Goal: Navigation & Orientation: Find specific page/section

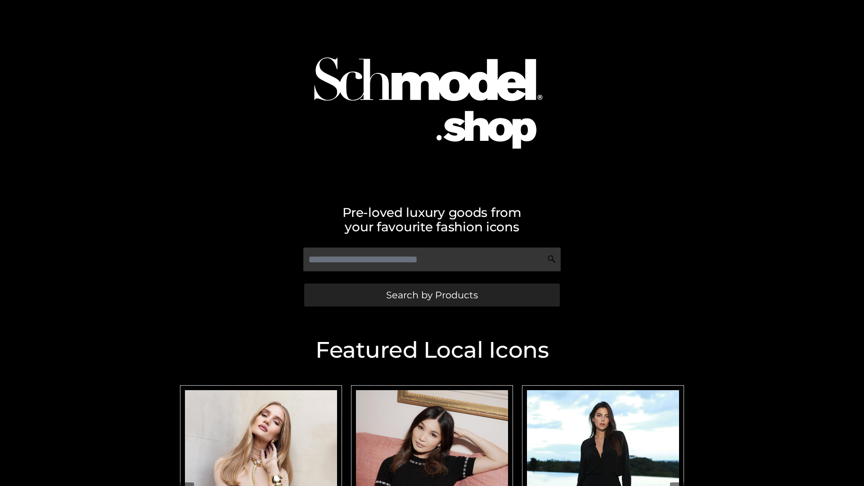
click at [432, 295] on span "Search by Products" at bounding box center [432, 294] width 92 height 9
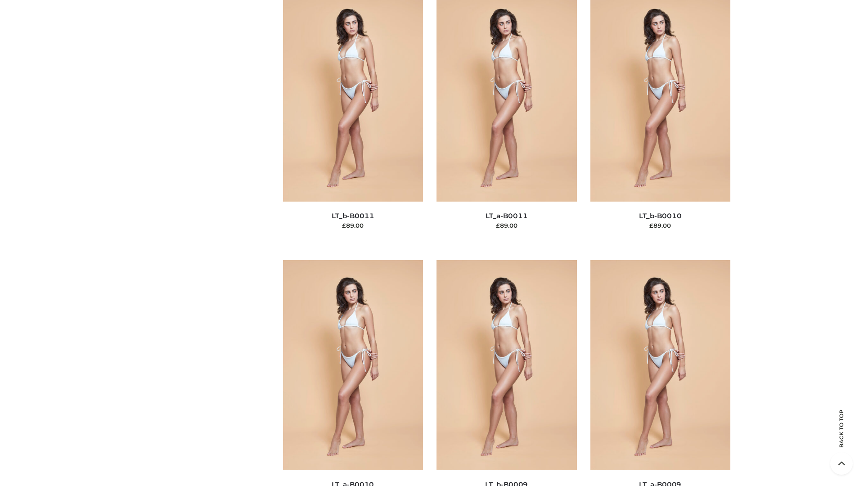
scroll to position [4043, 0]
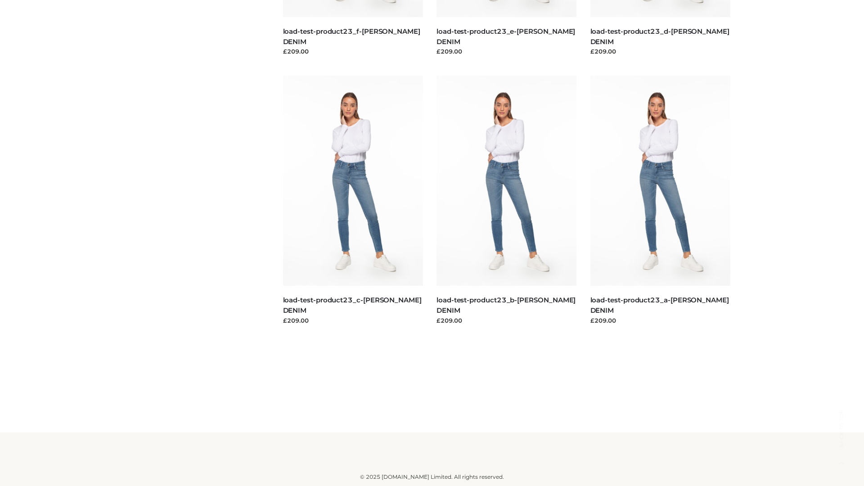
scroll to position [790, 0]
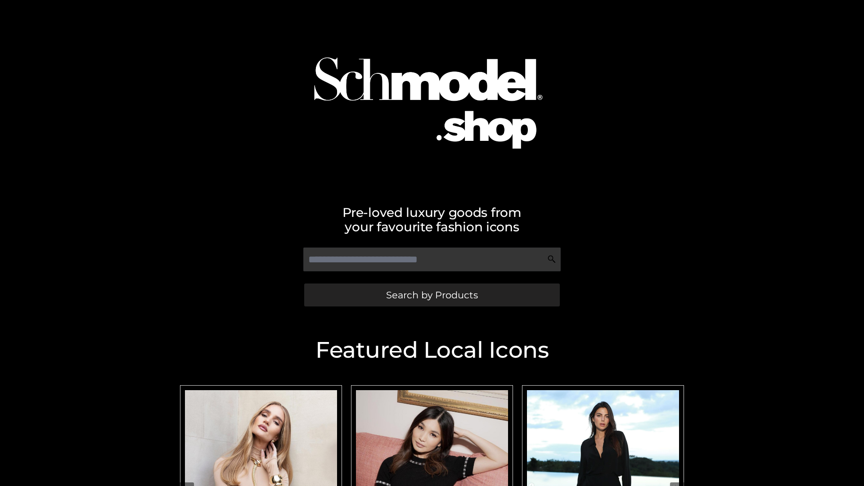
click at [432, 295] on span "Search by Products" at bounding box center [432, 294] width 92 height 9
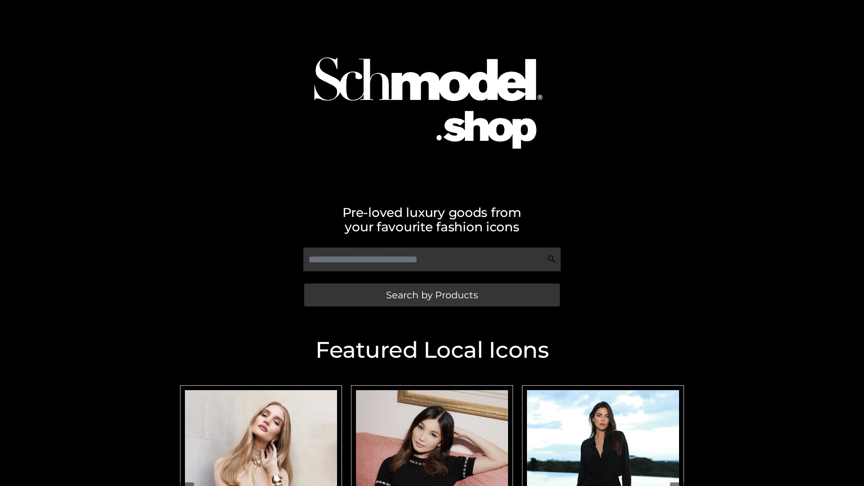
click at [432, 295] on span "Search by Products" at bounding box center [432, 294] width 92 height 9
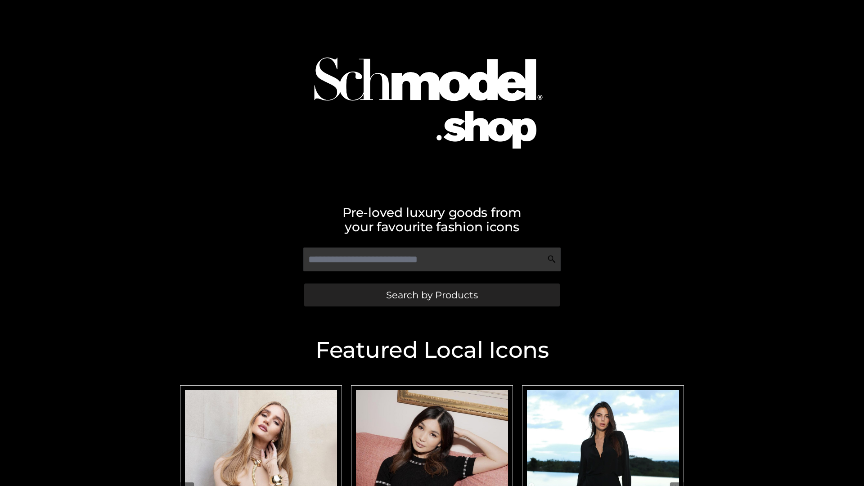
click at [432, 295] on span "Search by Products" at bounding box center [432, 294] width 92 height 9
